Goal: Check status: Check status

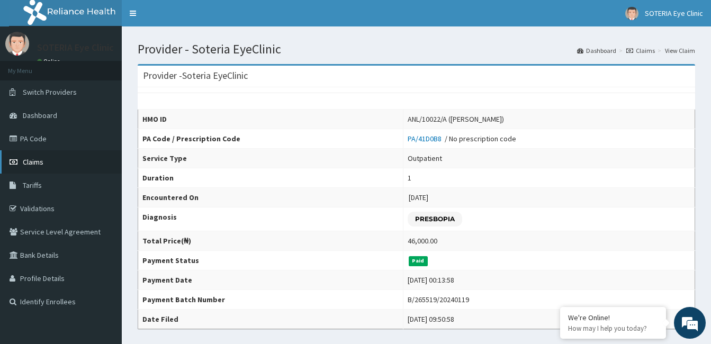
click at [32, 162] on span "Claims" at bounding box center [33, 162] width 21 height 10
click at [33, 163] on span "Claims" at bounding box center [33, 162] width 21 height 10
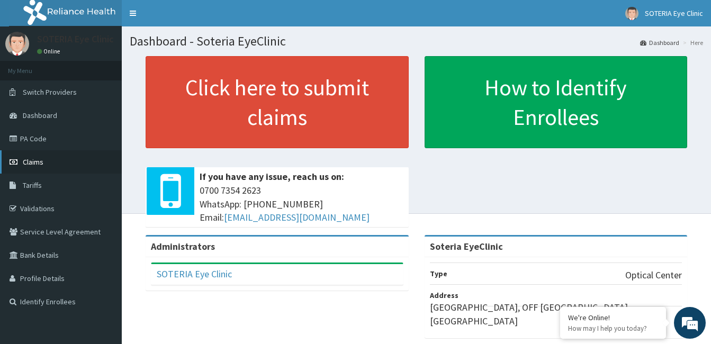
click at [35, 162] on span "Claims" at bounding box center [33, 162] width 21 height 10
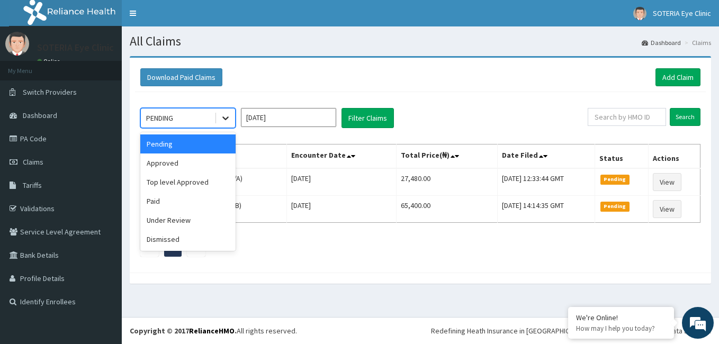
click at [226, 119] on icon at bounding box center [225, 119] width 6 height 4
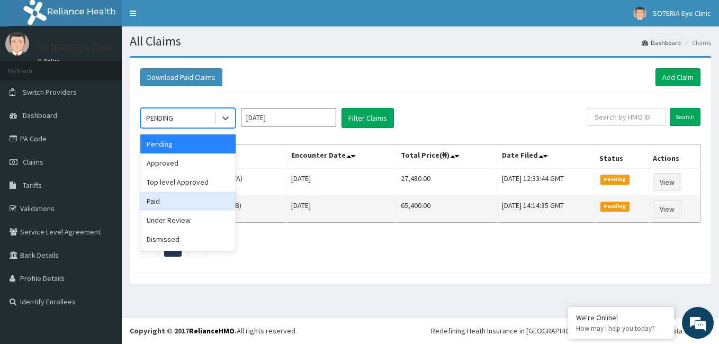
click at [193, 206] on div "Paid" at bounding box center [187, 201] width 95 height 19
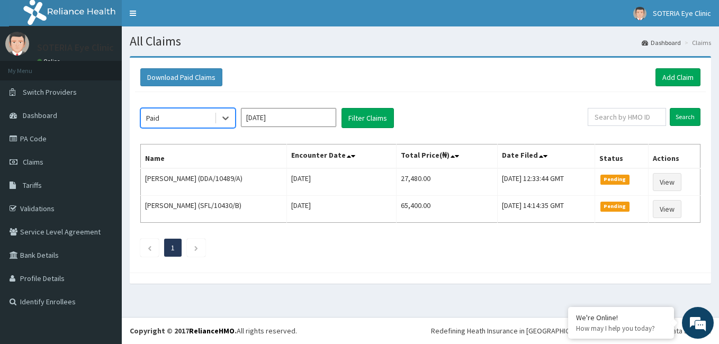
click at [307, 112] on input "Sep 2025" at bounding box center [288, 117] width 95 height 19
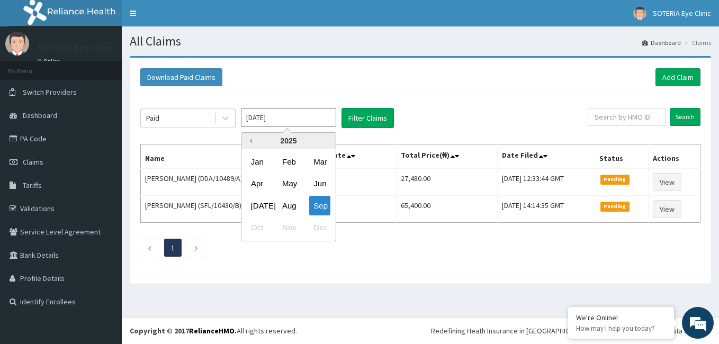
click at [250, 139] on button "Previous Year" at bounding box center [249, 140] width 5 height 5
click at [256, 160] on div "Jan" at bounding box center [257, 162] width 21 height 20
type input "Jan 2024"
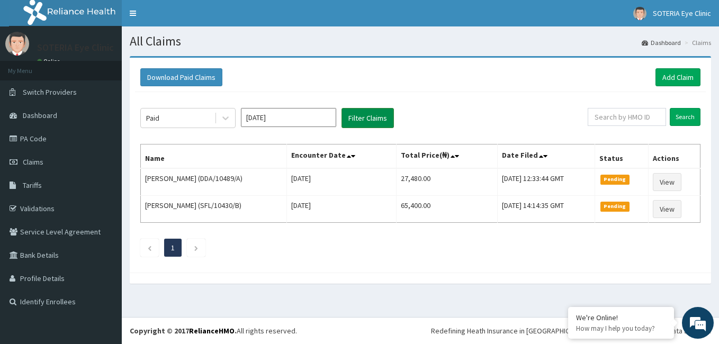
click at [350, 116] on button "Filter Claims" at bounding box center [368, 118] width 52 height 20
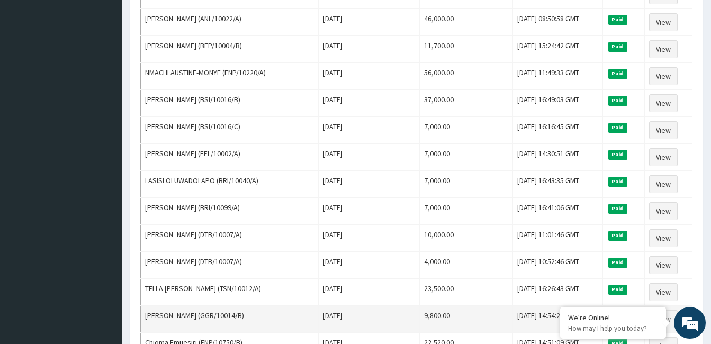
scroll to position [530, 0]
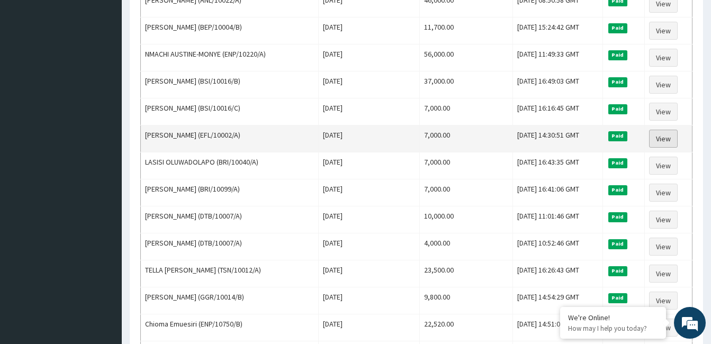
click at [658, 139] on link "View" at bounding box center [663, 139] width 29 height 18
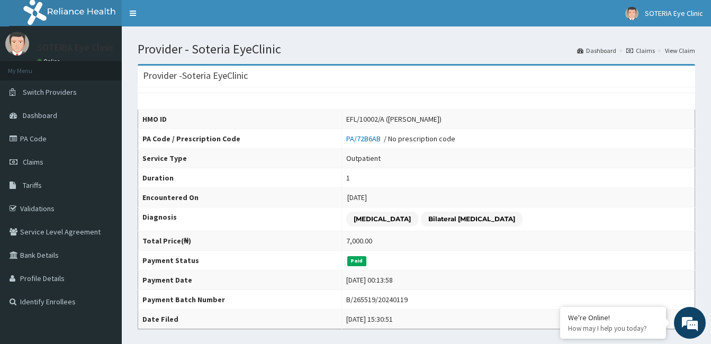
click at [632, 49] on icon at bounding box center [629, 51] width 7 height 6
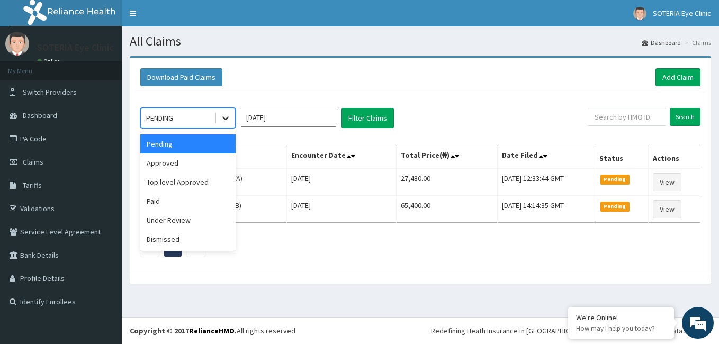
click at [230, 120] on icon at bounding box center [225, 118] width 11 height 11
click at [203, 203] on div "Paid" at bounding box center [187, 201] width 95 height 19
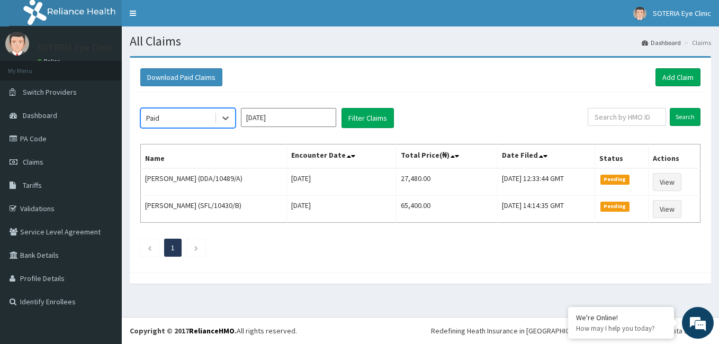
click at [265, 116] on input "Sep 2025" at bounding box center [288, 117] width 95 height 19
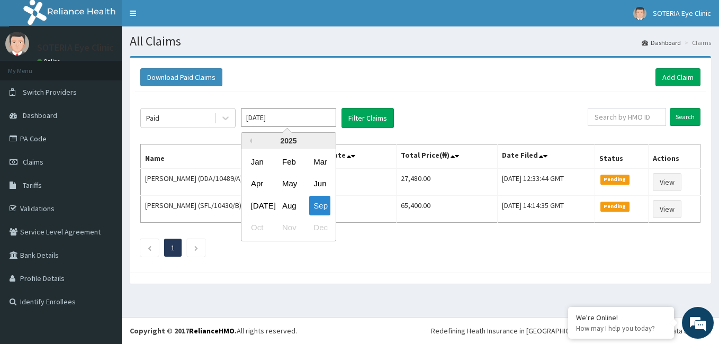
click at [255, 144] on div "2025" at bounding box center [288, 141] width 94 height 16
click at [250, 140] on button "Previous Year" at bounding box center [249, 140] width 5 height 5
drag, startPoint x: 253, startPoint y: 157, endPoint x: 259, endPoint y: 157, distance: 6.4
click at [254, 157] on div "Jan" at bounding box center [257, 162] width 21 height 20
type input "Jan 2024"
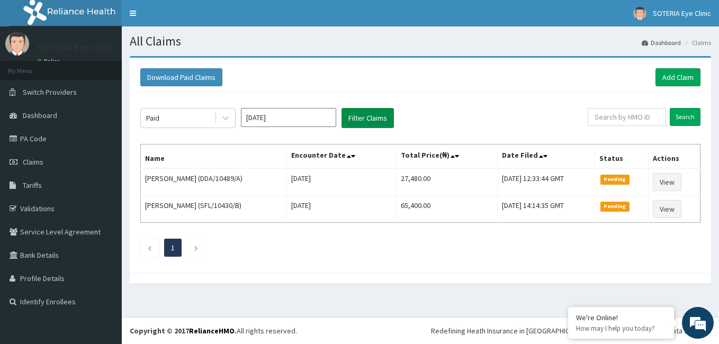
click at [359, 122] on button "Filter Claims" at bounding box center [368, 118] width 52 height 20
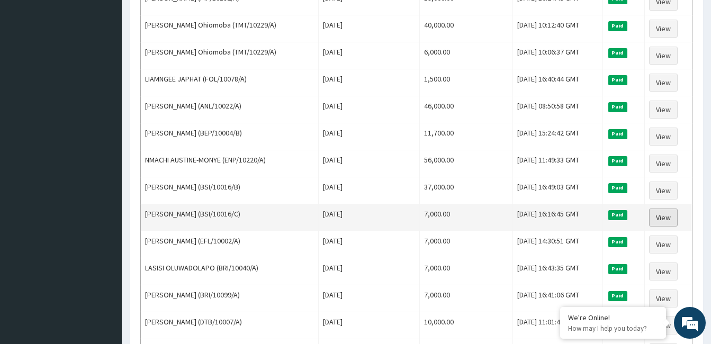
click at [669, 217] on link "View" at bounding box center [663, 218] width 29 height 18
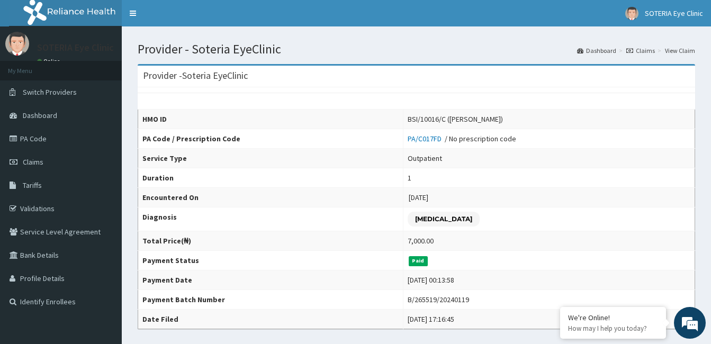
click at [632, 49] on icon at bounding box center [629, 51] width 7 height 6
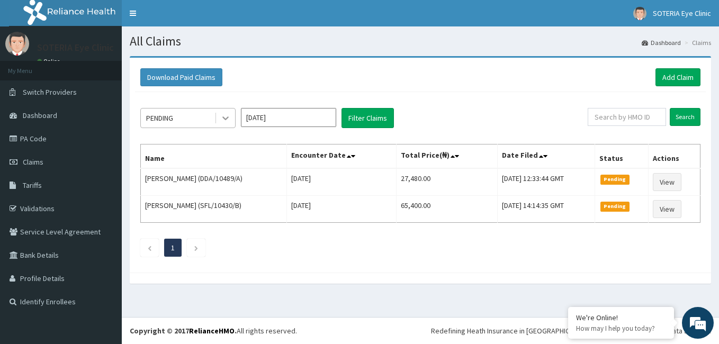
click at [223, 121] on icon at bounding box center [225, 118] width 11 height 11
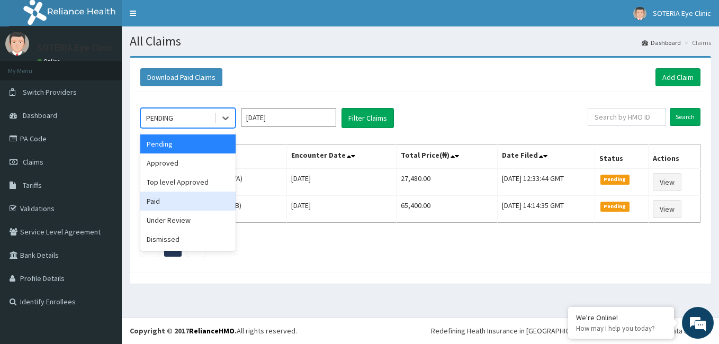
click at [221, 210] on div "Paid" at bounding box center [187, 201] width 95 height 19
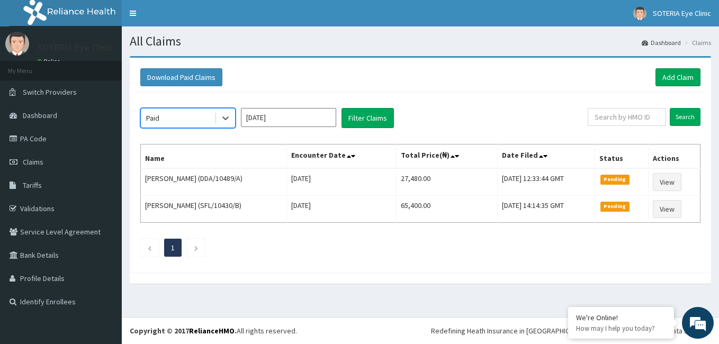
click at [262, 115] on input "Sep 2025" at bounding box center [288, 117] width 95 height 19
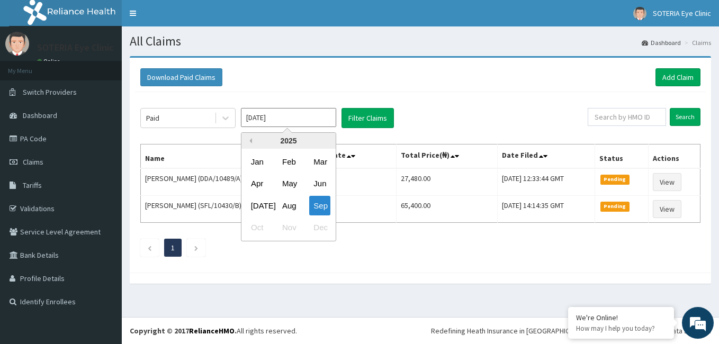
click at [251, 141] on button "Previous Year" at bounding box center [249, 140] width 5 height 5
click at [326, 141] on button "Next Year" at bounding box center [327, 140] width 5 height 5
click at [261, 166] on div "Jan" at bounding box center [257, 162] width 21 height 20
type input "[DATE]"
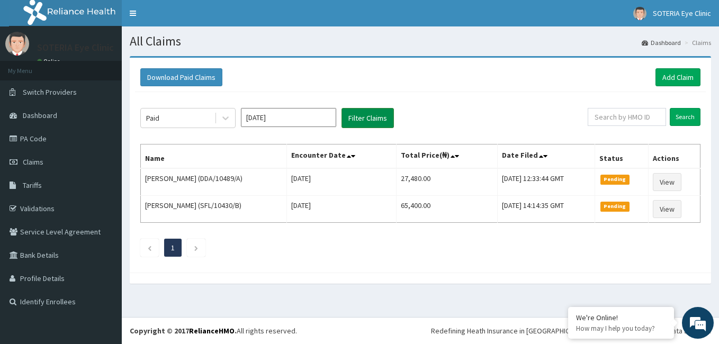
click at [364, 123] on button "Filter Claims" at bounding box center [368, 118] width 52 height 20
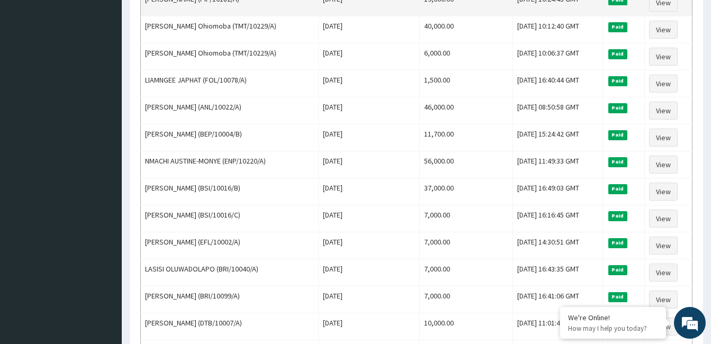
scroll to position [424, 0]
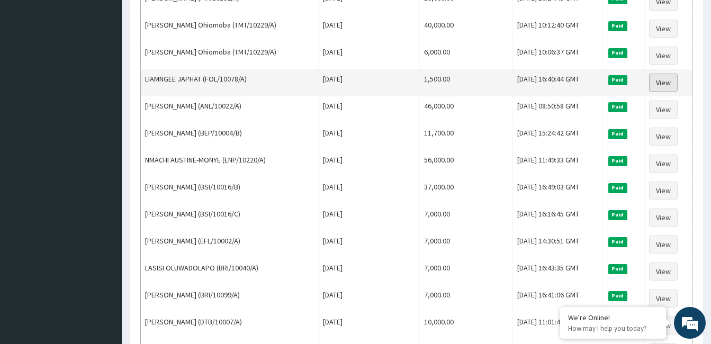
click at [660, 82] on link "View" at bounding box center [663, 83] width 29 height 18
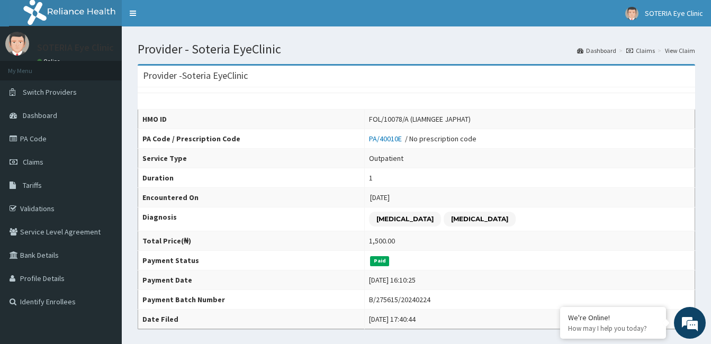
click at [633, 49] on icon at bounding box center [629, 51] width 7 height 6
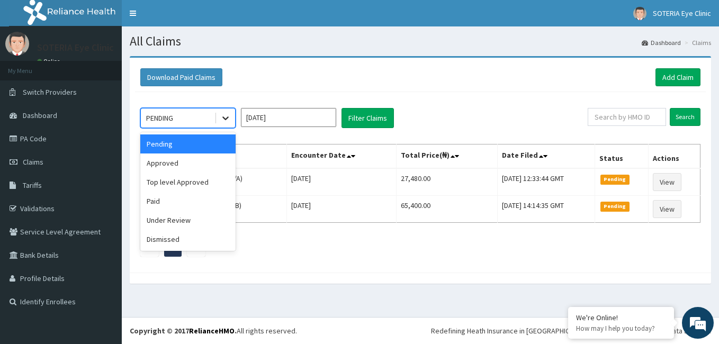
click at [230, 121] on icon at bounding box center [225, 118] width 11 height 11
click at [198, 202] on div "Paid" at bounding box center [187, 201] width 95 height 19
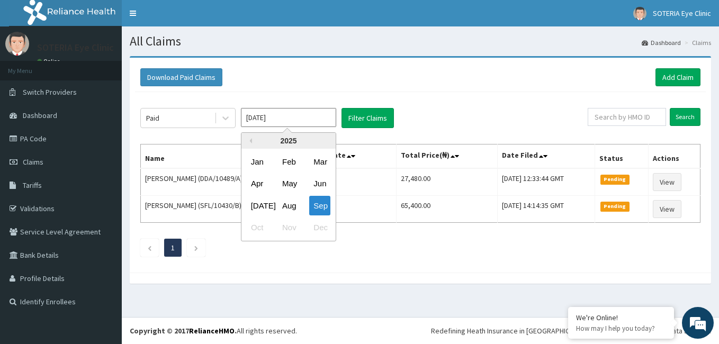
click at [274, 116] on input "[DATE]" at bounding box center [288, 117] width 95 height 19
click at [251, 142] on button "Previous Year" at bounding box center [249, 140] width 5 height 5
click at [328, 141] on button "Next Year" at bounding box center [327, 140] width 5 height 5
drag, startPoint x: 261, startPoint y: 158, endPoint x: 305, endPoint y: 163, distance: 44.2
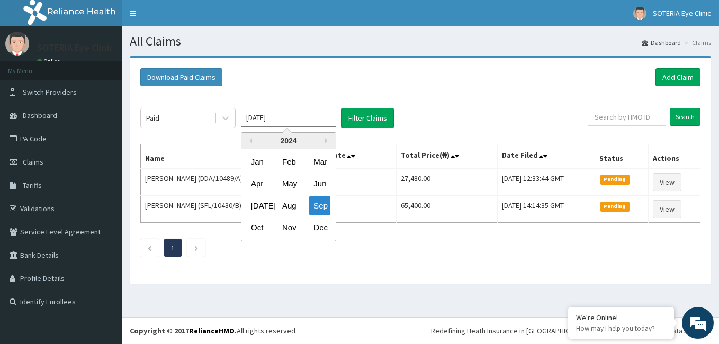
click at [261, 159] on div "Jan" at bounding box center [257, 162] width 21 height 20
type input "[DATE]"
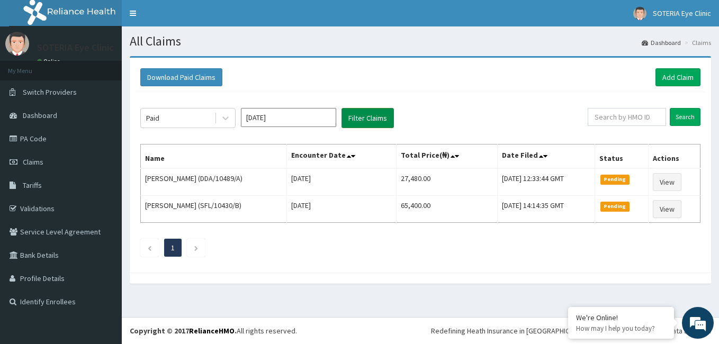
click at [360, 121] on button "Filter Claims" at bounding box center [368, 118] width 52 height 20
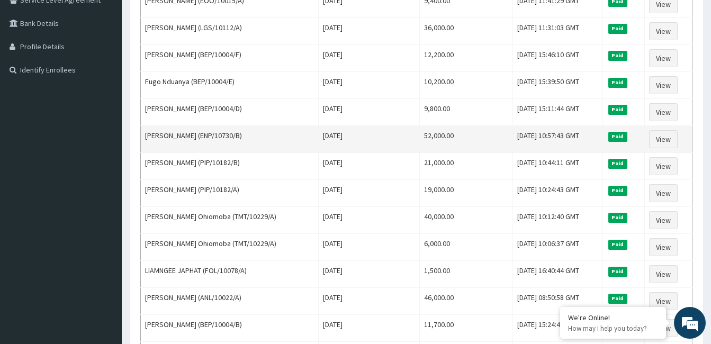
scroll to position [265, 0]
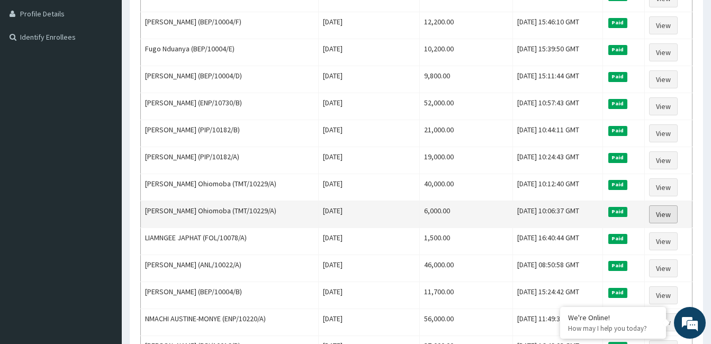
drag, startPoint x: 660, startPoint y: 216, endPoint x: 653, endPoint y: 216, distance: 7.4
click at [660, 216] on link "View" at bounding box center [663, 214] width 29 height 18
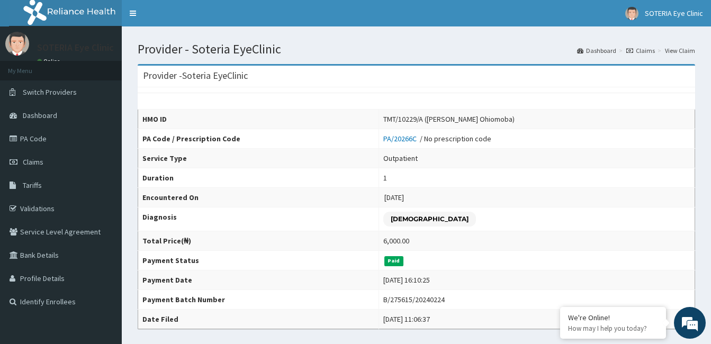
click at [633, 49] on icon at bounding box center [629, 51] width 7 height 6
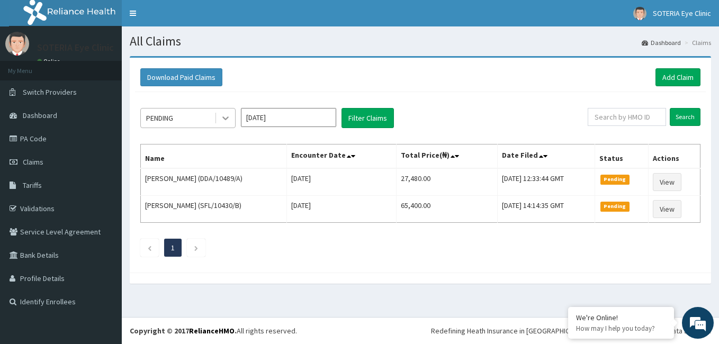
click at [227, 119] on icon at bounding box center [225, 118] width 11 height 11
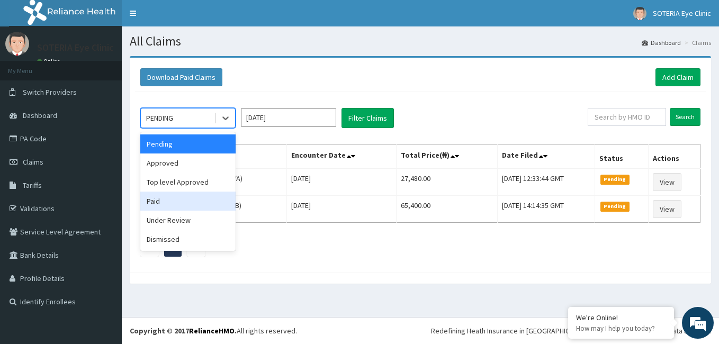
click at [218, 201] on div "Paid" at bounding box center [187, 201] width 95 height 19
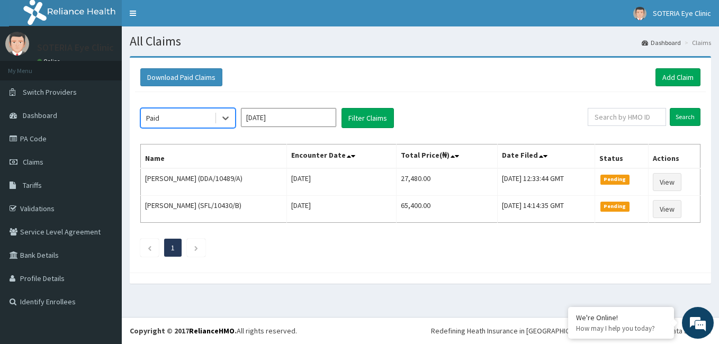
click at [271, 115] on input "[DATE]" at bounding box center [288, 117] width 95 height 19
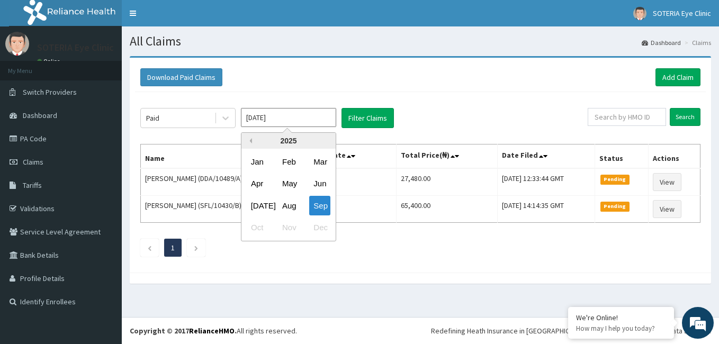
click at [248, 141] on button "Previous Year" at bounding box center [249, 140] width 5 height 5
click at [262, 165] on div "Jan" at bounding box center [257, 162] width 21 height 20
type input "[DATE]"
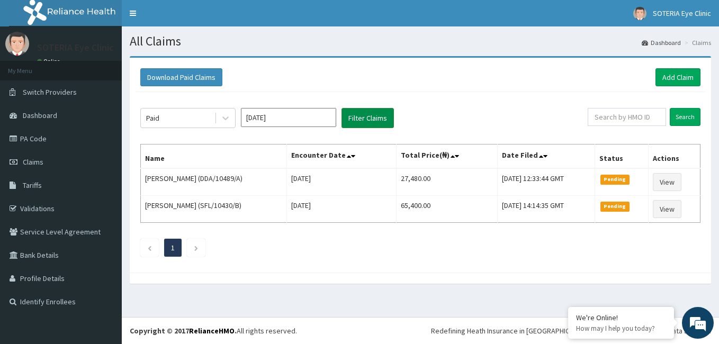
click at [375, 120] on button "Filter Claims" at bounding box center [368, 118] width 52 height 20
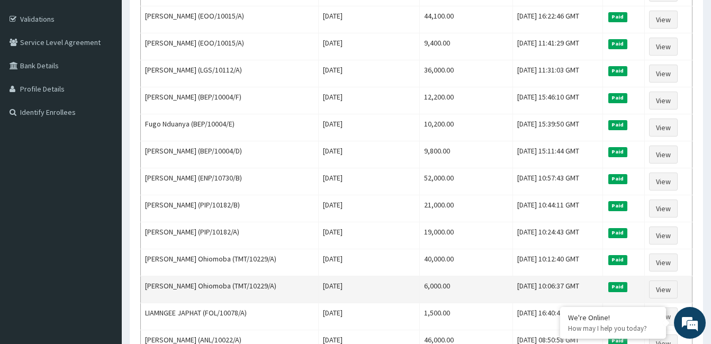
scroll to position [212, 0]
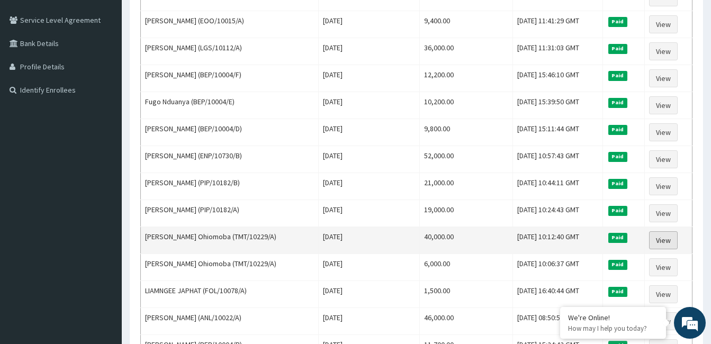
click at [662, 243] on link "View" at bounding box center [663, 240] width 29 height 18
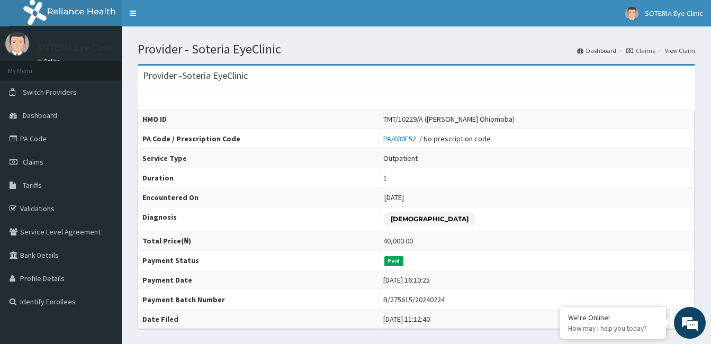
click at [631, 49] on icon at bounding box center [629, 51] width 7 height 6
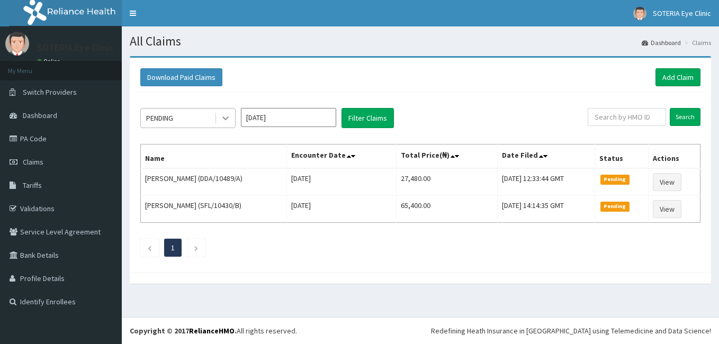
click at [227, 120] on icon at bounding box center [225, 118] width 11 height 11
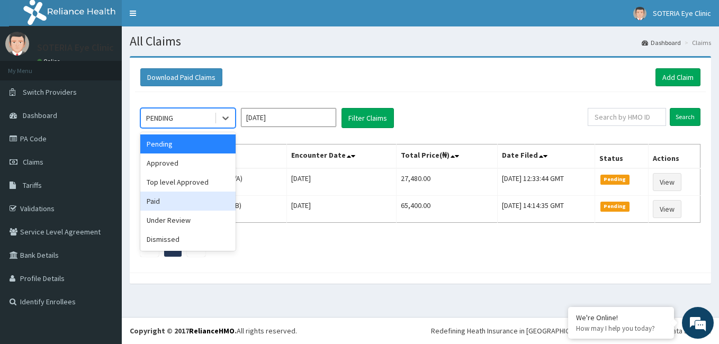
click at [201, 202] on div "Paid" at bounding box center [187, 201] width 95 height 19
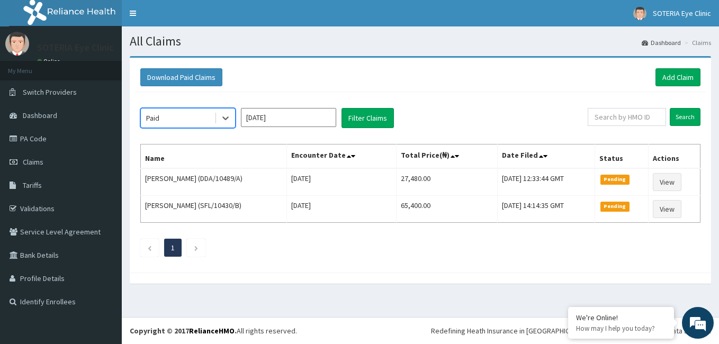
click at [248, 125] on input "[DATE]" at bounding box center [288, 117] width 95 height 19
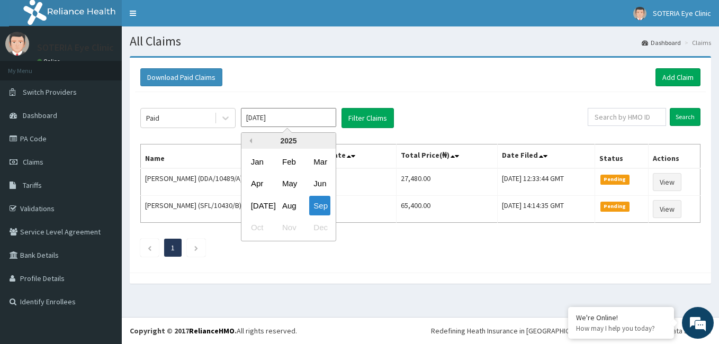
click at [250, 141] on button "Previous Year" at bounding box center [249, 140] width 5 height 5
click at [261, 166] on div "Jan" at bounding box center [257, 162] width 21 height 20
type input "[DATE]"
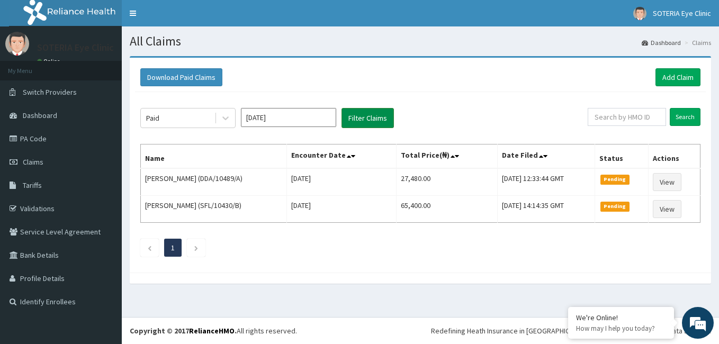
click at [360, 121] on button "Filter Claims" at bounding box center [368, 118] width 52 height 20
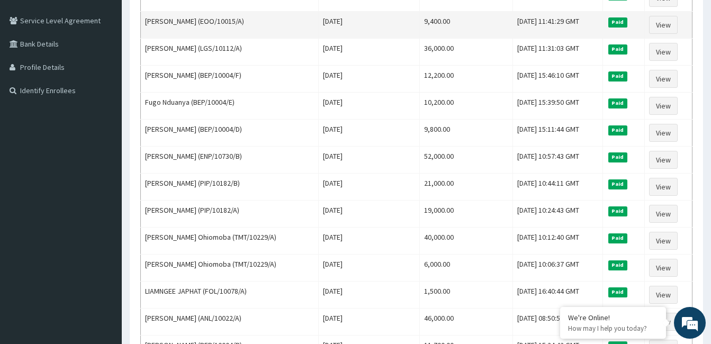
scroll to position [212, 0]
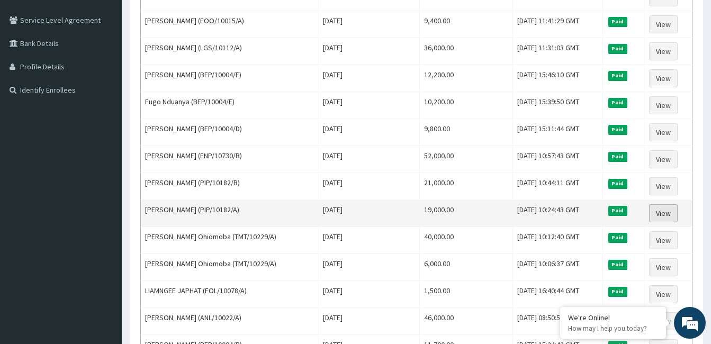
click at [664, 217] on link "View" at bounding box center [663, 213] width 29 height 18
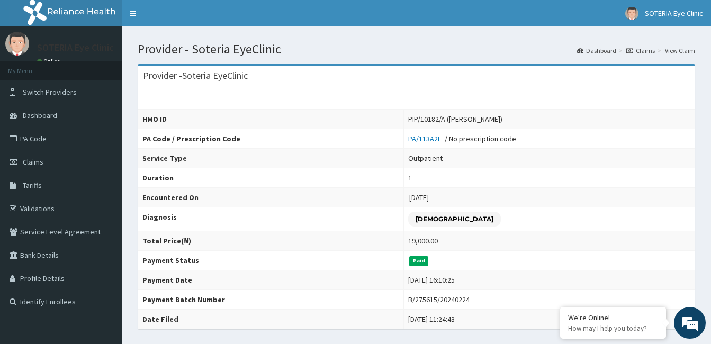
click at [633, 49] on icon at bounding box center [629, 51] width 7 height 6
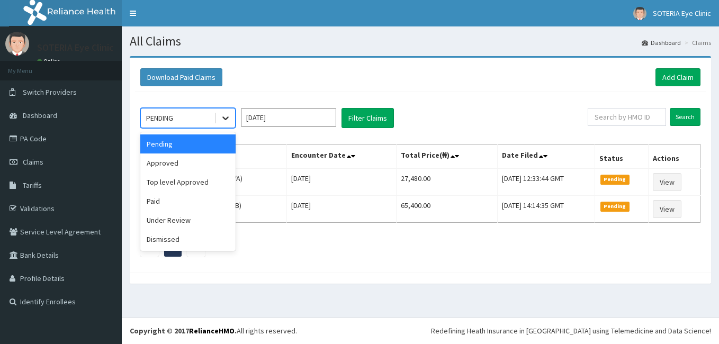
click at [227, 123] on icon at bounding box center [225, 118] width 11 height 11
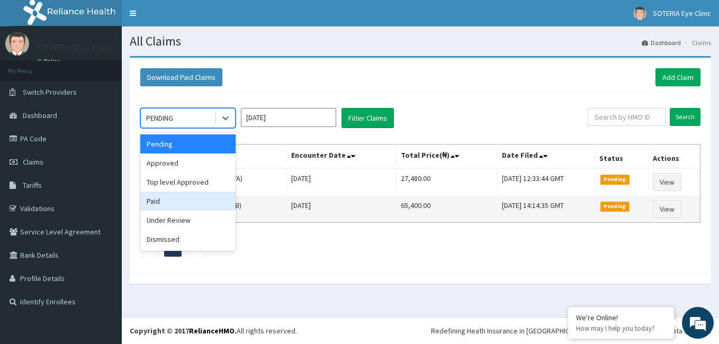
drag, startPoint x: 218, startPoint y: 205, endPoint x: 223, endPoint y: 199, distance: 7.9
click at [218, 204] on div "Paid" at bounding box center [187, 201] width 95 height 19
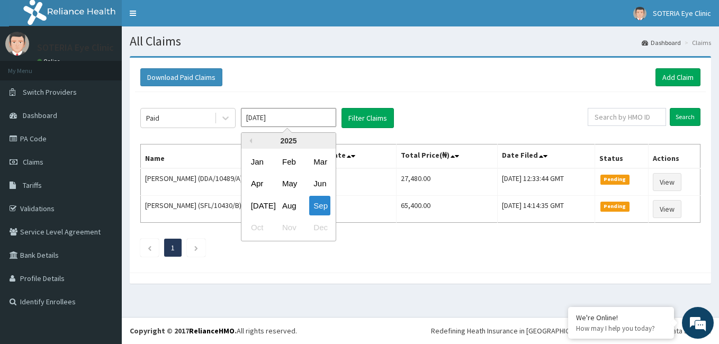
click at [265, 109] on input "Sep 2025" at bounding box center [288, 117] width 95 height 19
click at [263, 162] on div "Jan" at bounding box center [257, 162] width 21 height 20
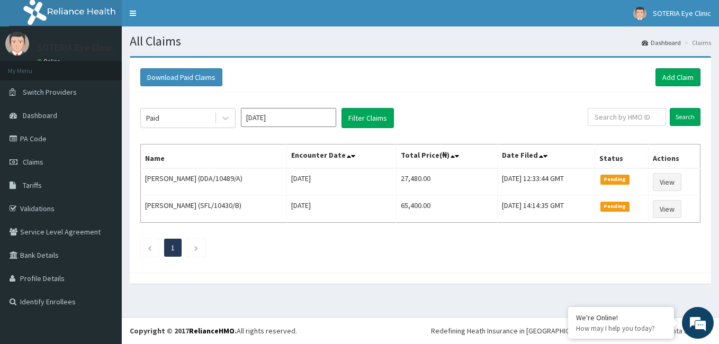
type input "Jan 2025"
click at [374, 122] on button "Filter Claims" at bounding box center [368, 118] width 52 height 20
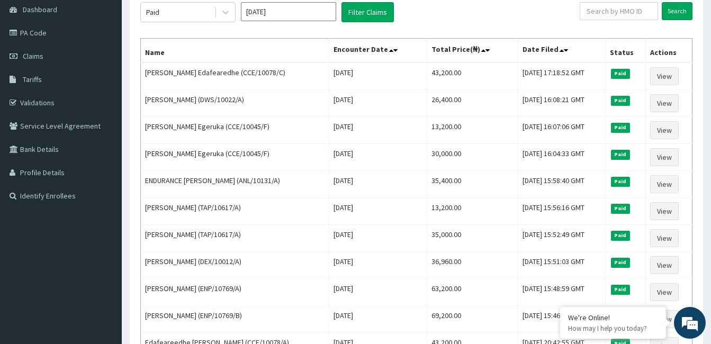
click at [263, 11] on input "Jan 2025" at bounding box center [288, 11] width 95 height 19
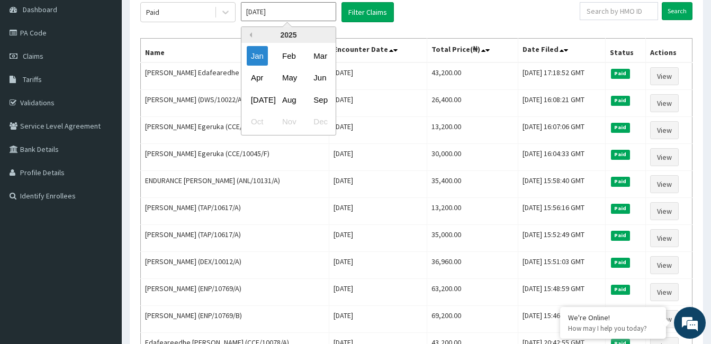
click at [250, 33] on button "Previous Year" at bounding box center [249, 34] width 5 height 5
click at [368, 11] on button "Filter Claims" at bounding box center [368, 12] width 52 height 20
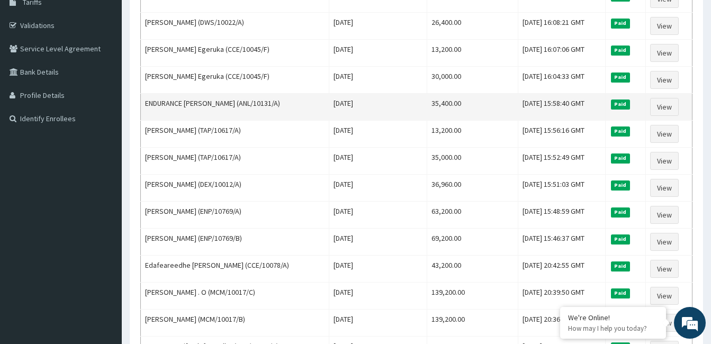
scroll to position [106, 0]
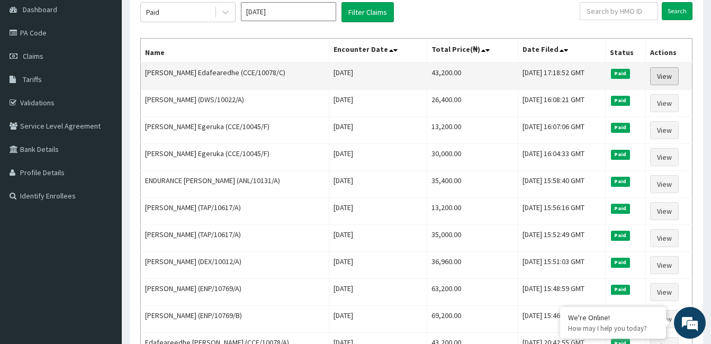
click at [674, 76] on link "View" at bounding box center [664, 76] width 29 height 18
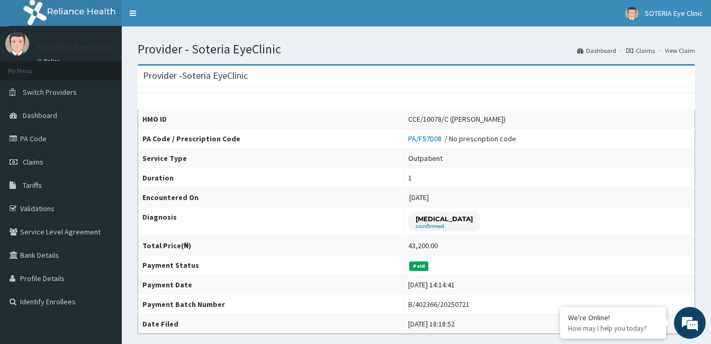
click at [628, 49] on li "Claims" at bounding box center [635, 50] width 39 height 9
click at [632, 52] on icon at bounding box center [629, 51] width 7 height 6
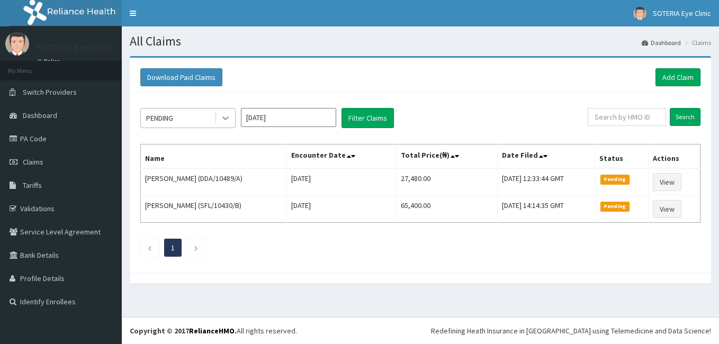
click at [221, 114] on icon at bounding box center [225, 118] width 11 height 11
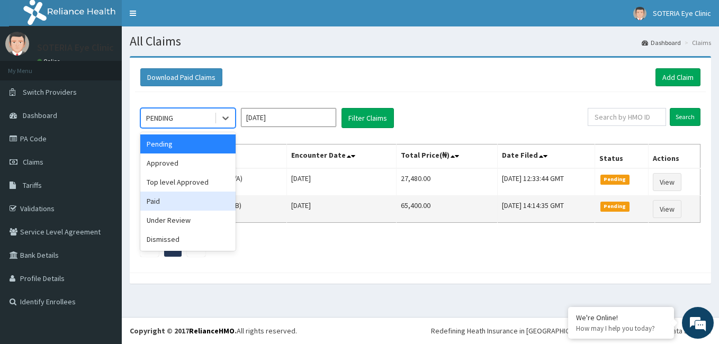
click at [201, 202] on div "Paid" at bounding box center [187, 201] width 95 height 19
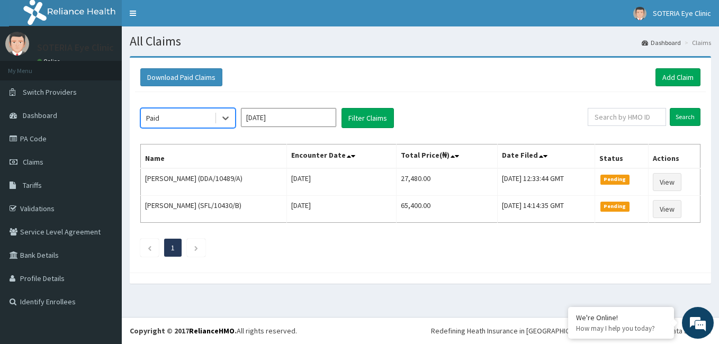
click at [277, 114] on input "[DATE]" at bounding box center [288, 117] width 95 height 19
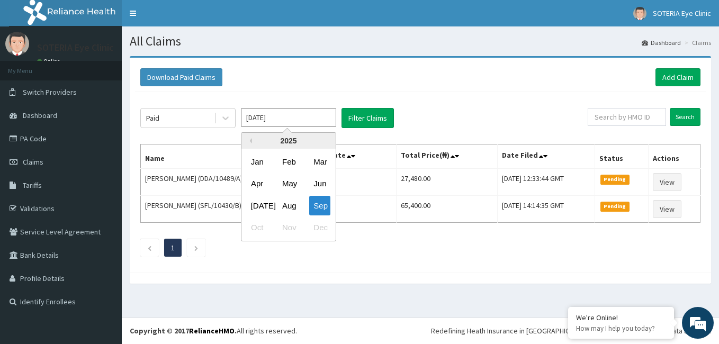
click at [249, 144] on div "2025" at bounding box center [288, 141] width 94 height 16
click at [252, 139] on div "2025" at bounding box center [288, 141] width 94 height 16
click at [254, 142] on div "2025" at bounding box center [288, 141] width 94 height 16
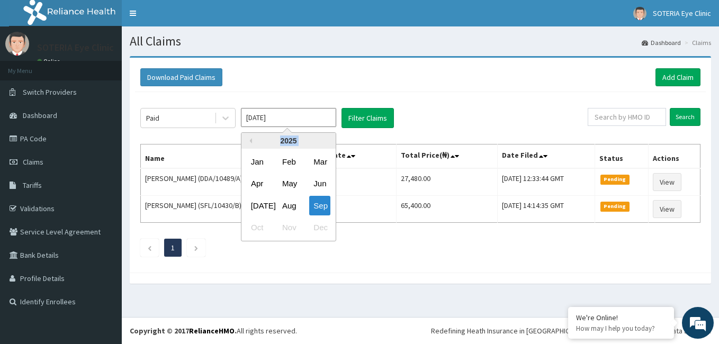
click at [254, 142] on div "2025" at bounding box center [288, 141] width 94 height 16
click at [253, 140] on div "2025" at bounding box center [288, 141] width 94 height 16
click at [252, 142] on div "2025" at bounding box center [288, 141] width 94 height 16
click at [249, 142] on button "Previous Year" at bounding box center [249, 140] width 5 height 5
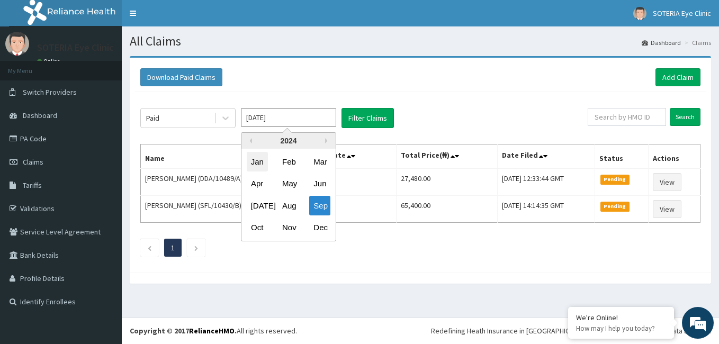
click at [255, 162] on div "Jan" at bounding box center [257, 162] width 21 height 20
type input "[DATE]"
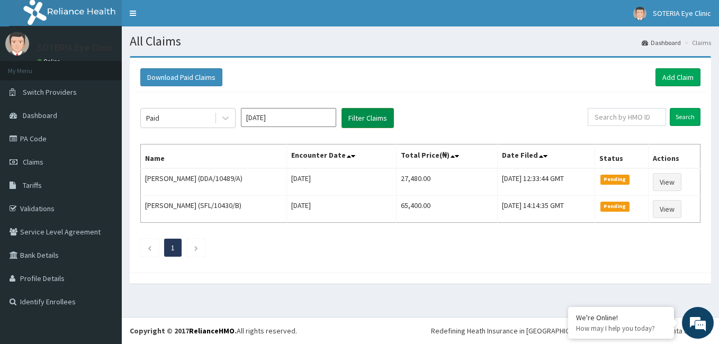
click at [349, 121] on button "Filter Claims" at bounding box center [368, 118] width 52 height 20
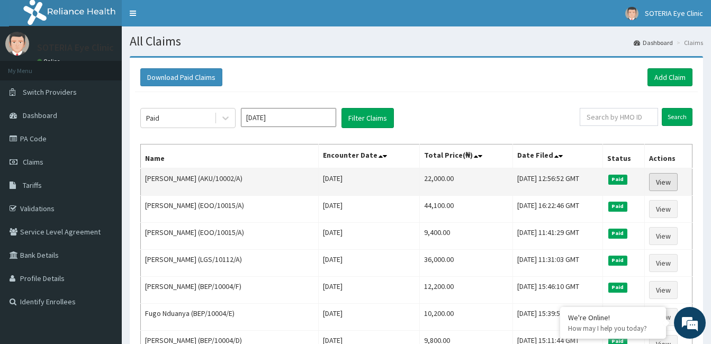
click at [657, 182] on link "View" at bounding box center [663, 182] width 29 height 18
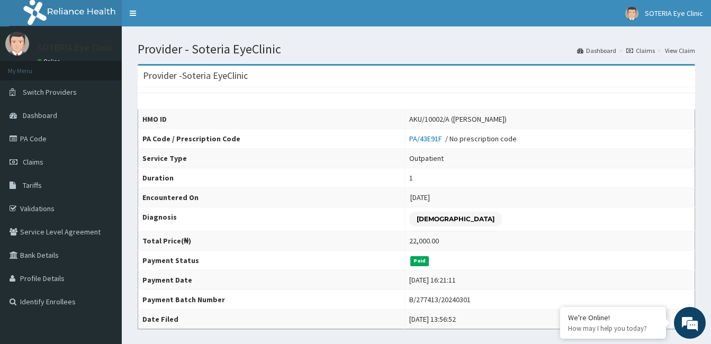
click at [633, 49] on icon at bounding box center [629, 51] width 7 height 6
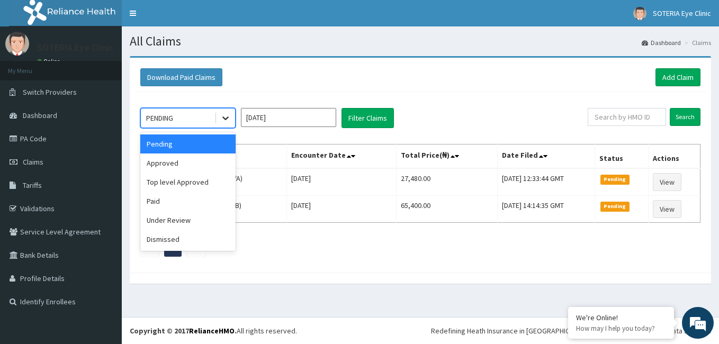
click at [230, 118] on icon at bounding box center [225, 118] width 11 height 11
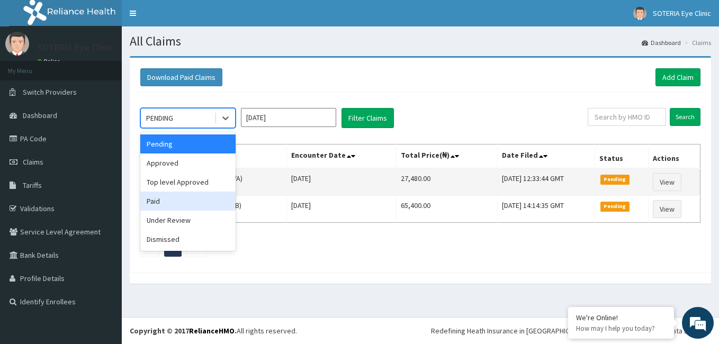
drag, startPoint x: 228, startPoint y: 202, endPoint x: 246, endPoint y: 185, distance: 24.7
click at [228, 202] on div "Paid" at bounding box center [187, 201] width 95 height 19
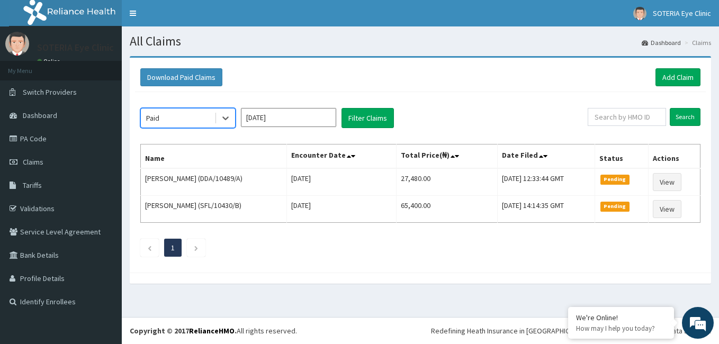
click at [264, 120] on input "[DATE]" at bounding box center [288, 117] width 95 height 19
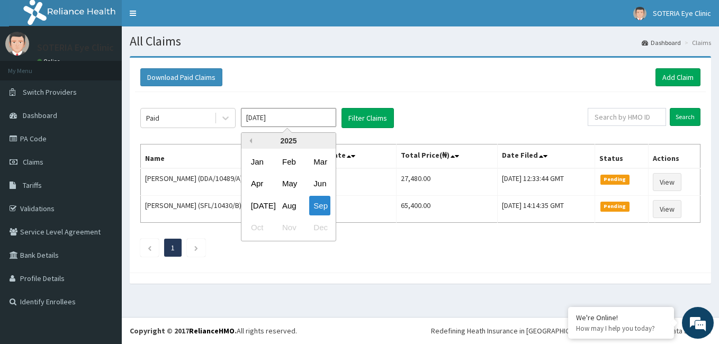
click at [249, 142] on button "Previous Year" at bounding box center [249, 140] width 5 height 5
click at [261, 164] on div "Jan" at bounding box center [257, 162] width 21 height 20
type input "Jan 2024"
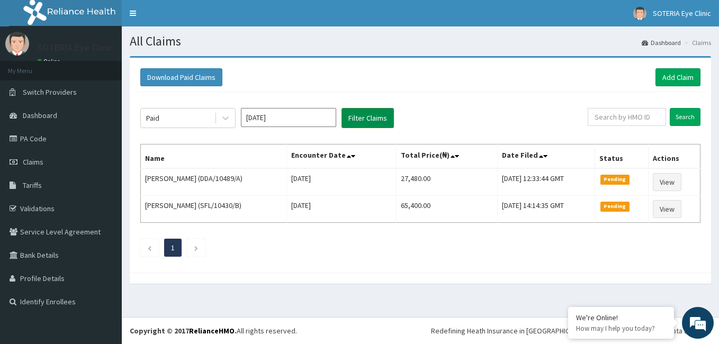
click at [375, 119] on button "Filter Claims" at bounding box center [368, 118] width 52 height 20
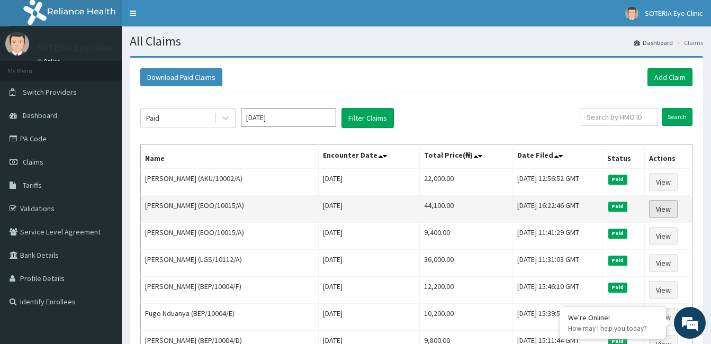
click at [659, 212] on link "View" at bounding box center [663, 209] width 29 height 18
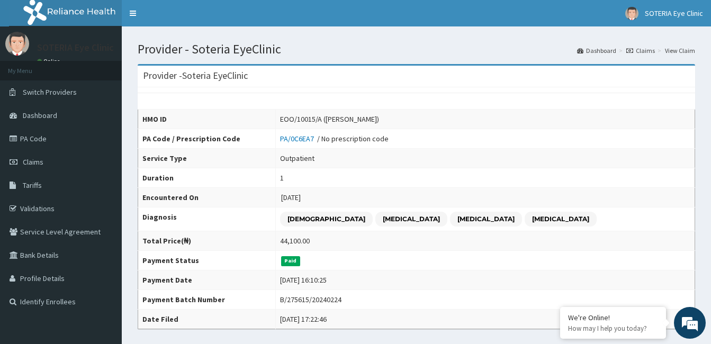
click at [631, 50] on icon at bounding box center [629, 51] width 7 height 6
